Goal: Download file/media

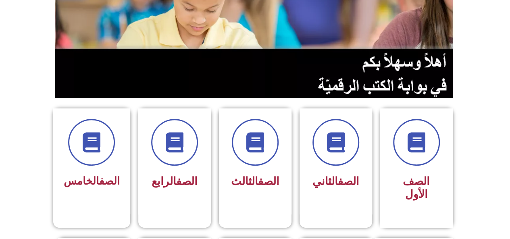
scroll to position [134, 0]
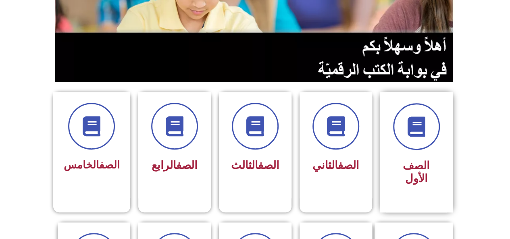
click at [417, 160] on span "الصف الأول" at bounding box center [415, 172] width 27 height 26
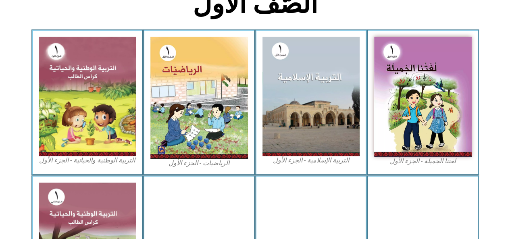
scroll to position [228, 0]
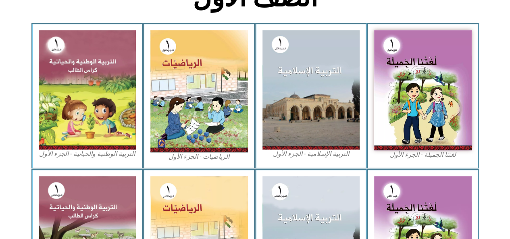
click at [323, 110] on img at bounding box center [310, 89] width 97 height 119
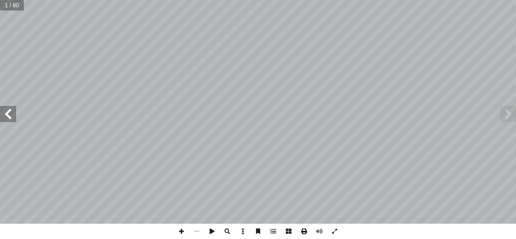
click at [305, 234] on span at bounding box center [303, 231] width 15 height 15
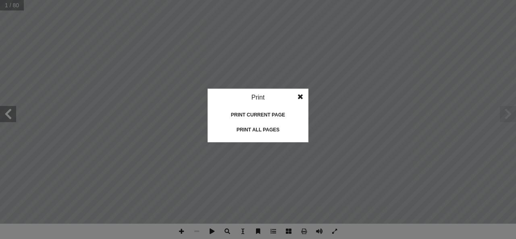
click at [254, 129] on div "Print all pages" at bounding box center [258, 129] width 81 height 13
